Goal: Information Seeking & Learning: Understand process/instructions

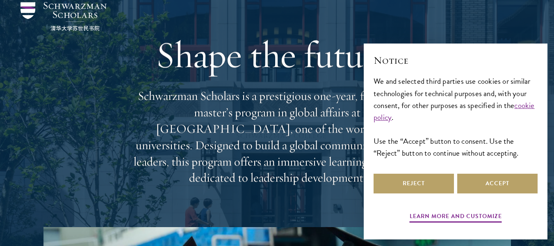
scroll to position [32, 0]
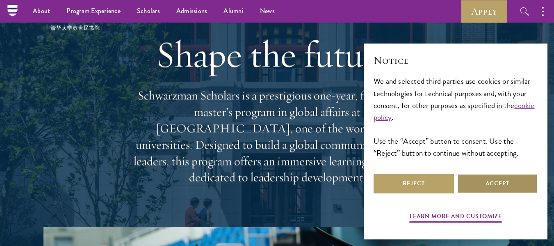
click at [464, 185] on button "Accept" at bounding box center [497, 184] width 80 height 20
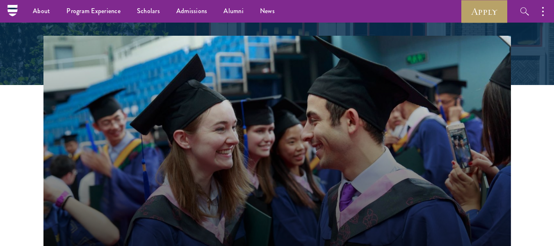
scroll to position [218, 0]
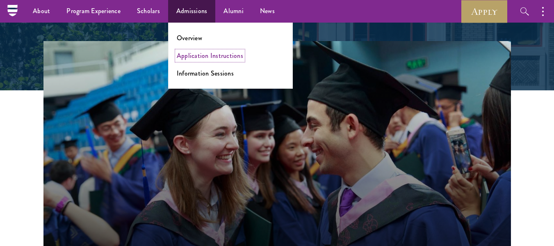
click at [209, 54] on link "Application Instructions" at bounding box center [210, 55] width 66 height 9
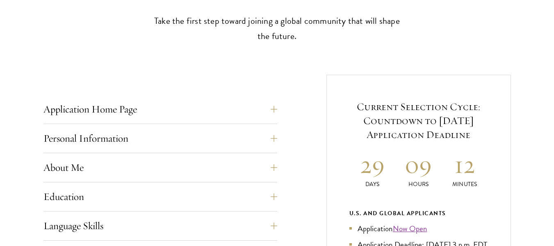
scroll to position [259, 0]
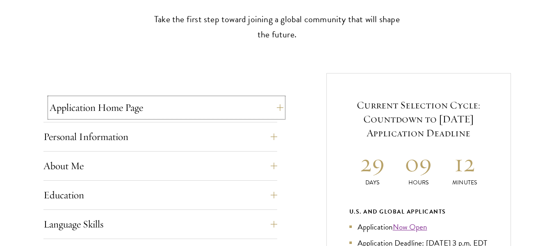
click at [271, 114] on button "Application Home Page" at bounding box center [167, 108] width 234 height 20
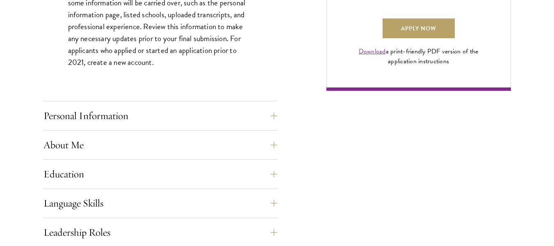
scroll to position [646, 0]
click at [253, 112] on button "Personal Information" at bounding box center [167, 115] width 234 height 20
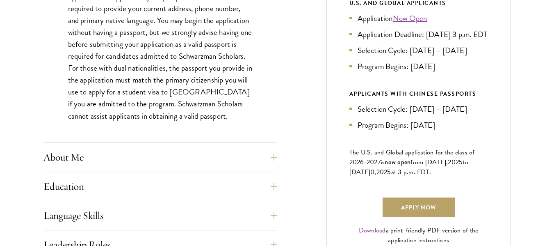
scroll to position [469, 0]
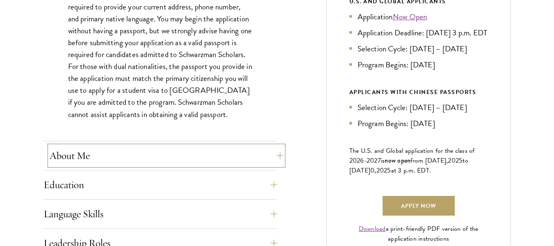
click at [248, 150] on button "About Me" at bounding box center [167, 156] width 234 height 20
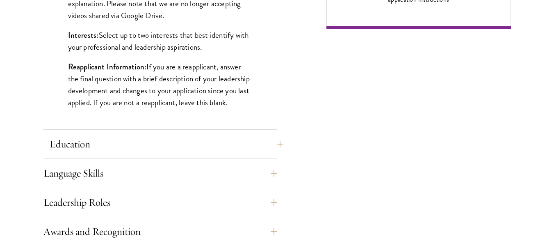
scroll to position [708, 0]
click at [254, 149] on button "Education" at bounding box center [167, 144] width 234 height 20
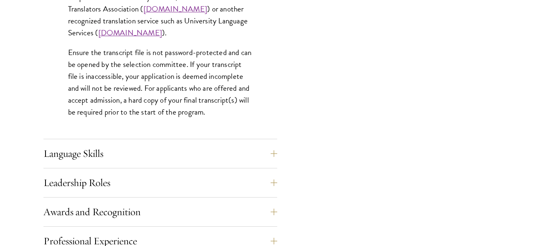
scroll to position [1296, 0]
click at [212, 153] on button "Language Skills" at bounding box center [160, 153] width 234 height 20
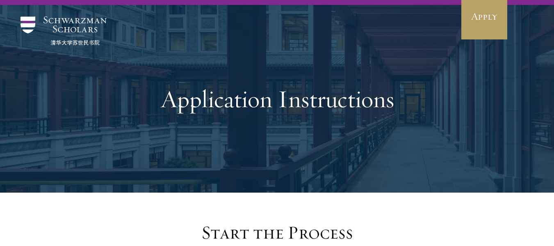
scroll to position [0, 0]
